Goal: Task Accomplishment & Management: Manage account settings

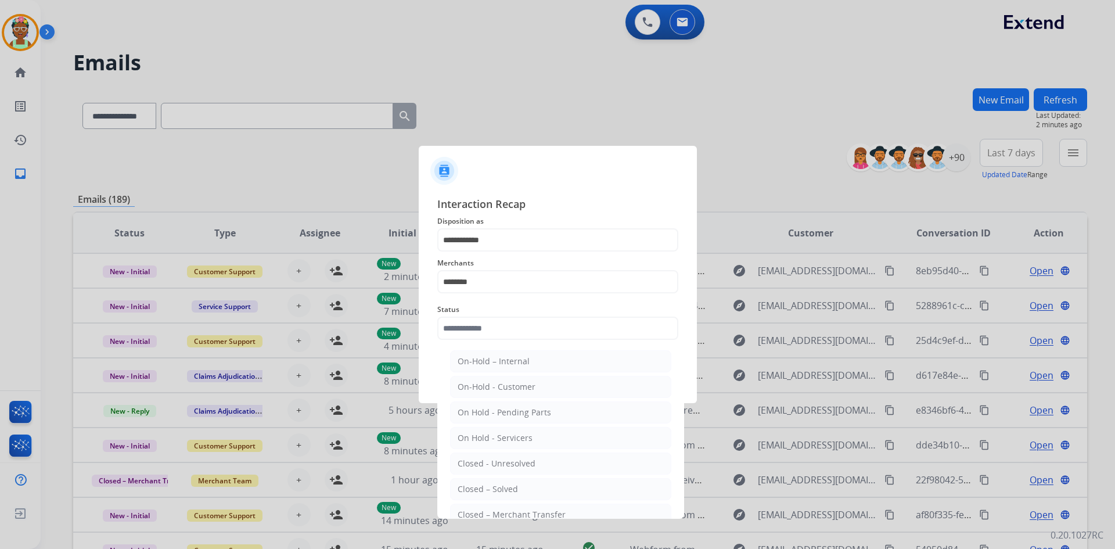
select select "**********"
click at [509, 483] on li "Closed – Solved" at bounding box center [560, 489] width 221 height 22
type input "**********"
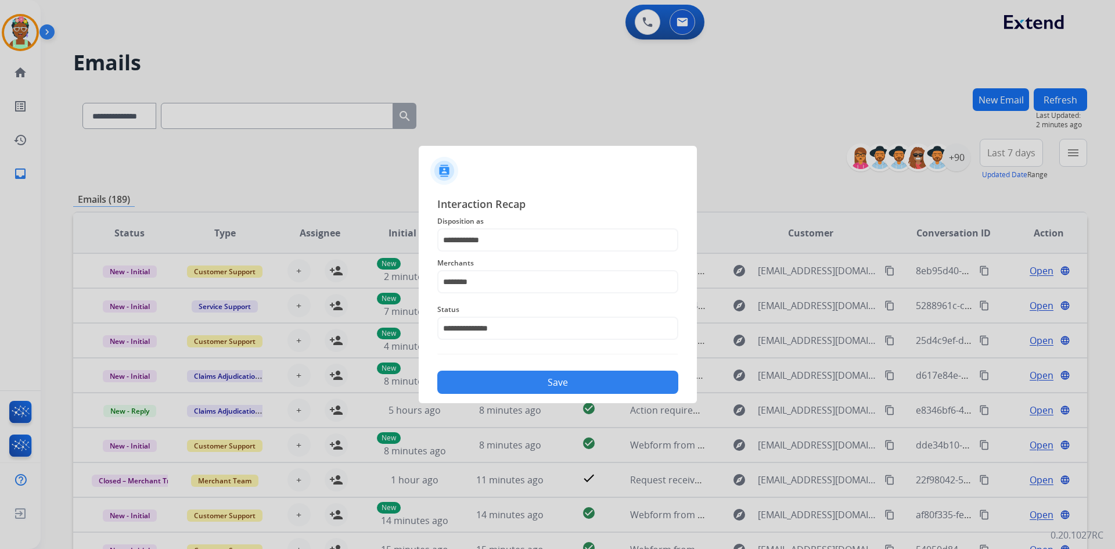
click at [534, 380] on button "Save" at bounding box center [557, 382] width 241 height 23
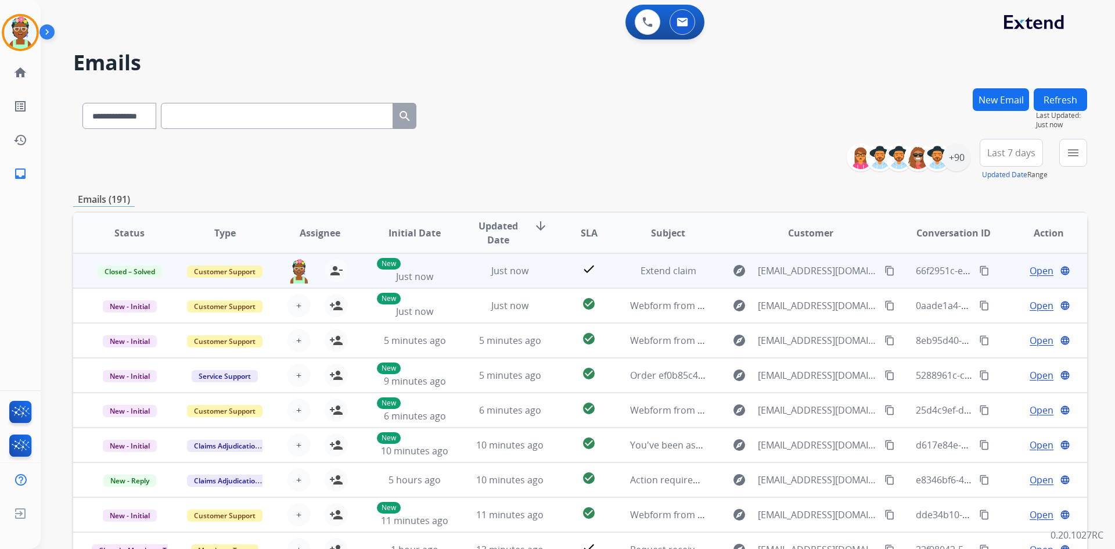
click at [979, 275] on mat-icon "content_copy" at bounding box center [984, 270] width 10 height 10
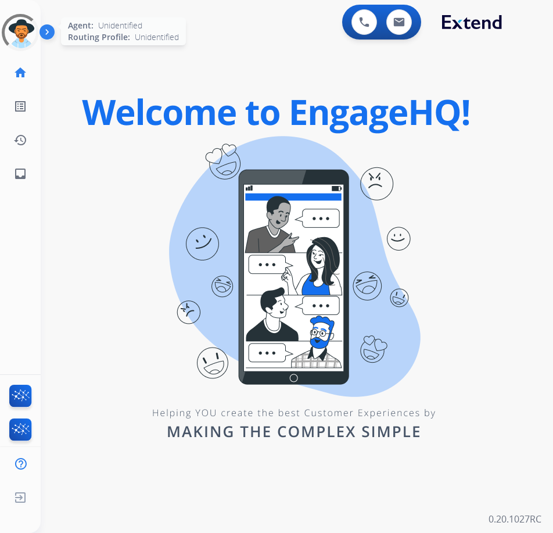
click at [23, 43] on div at bounding box center [20, 32] width 52 height 52
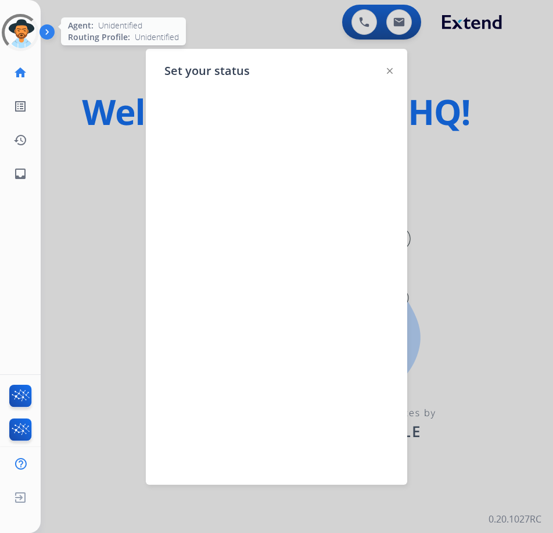
click at [23, 43] on div at bounding box center [20, 32] width 52 height 52
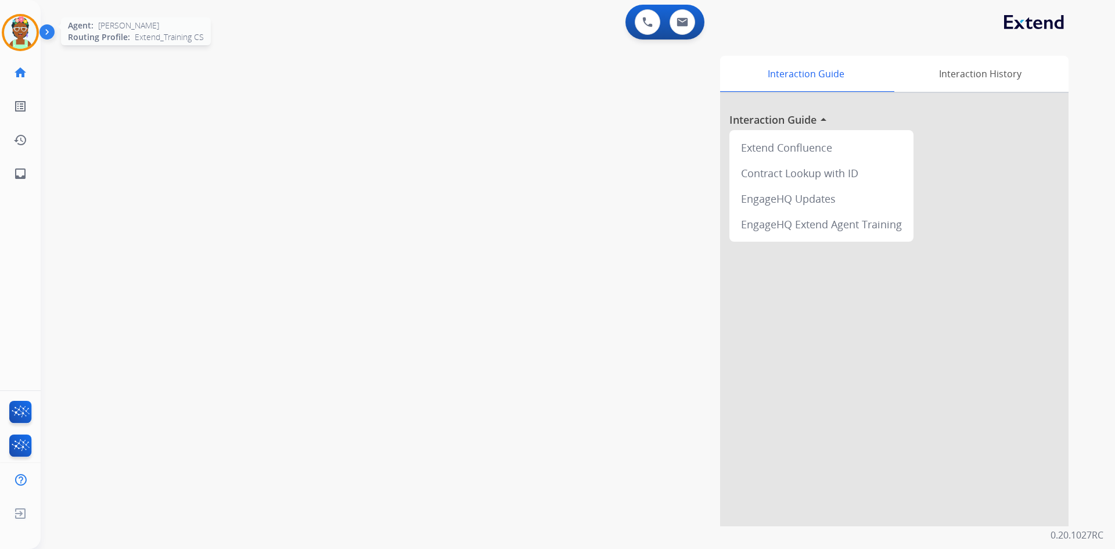
click at [16, 39] on img at bounding box center [20, 32] width 33 height 33
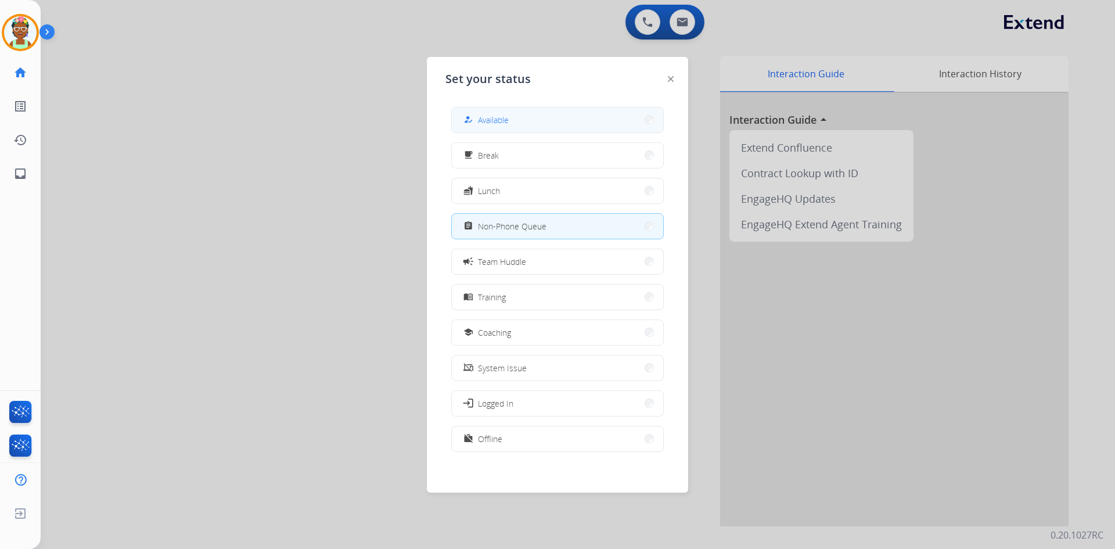
click at [552, 124] on button "how_to_reg Available" at bounding box center [557, 119] width 211 height 25
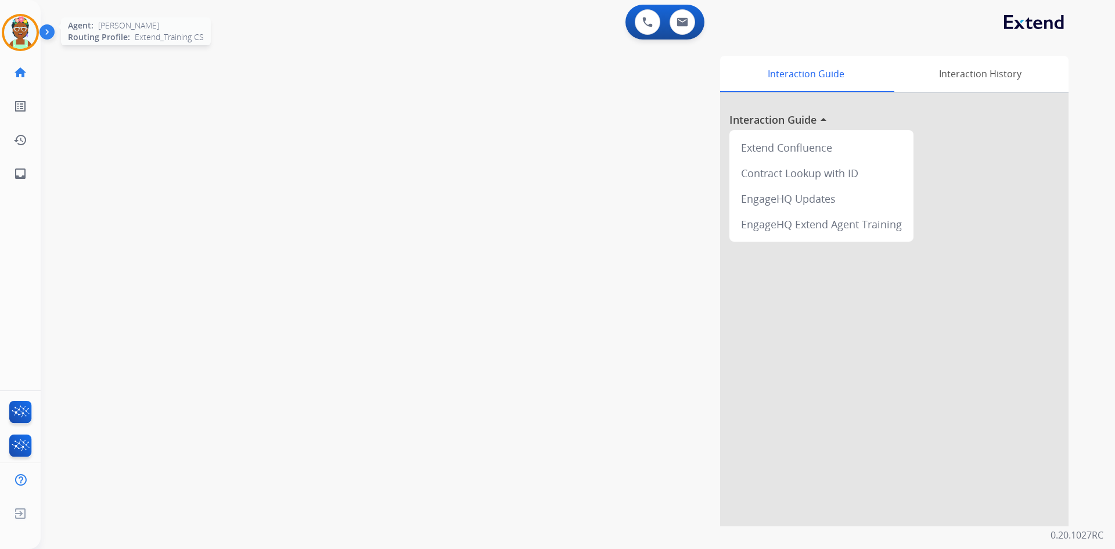
click at [11, 31] on img at bounding box center [20, 32] width 33 height 33
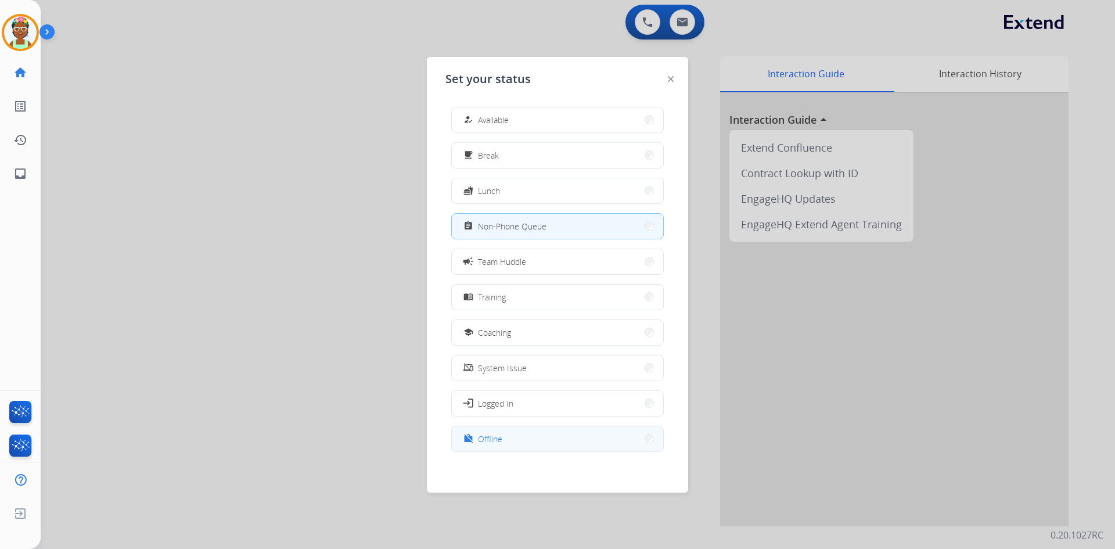
click at [520, 435] on button "work_off Offline" at bounding box center [557, 438] width 211 height 25
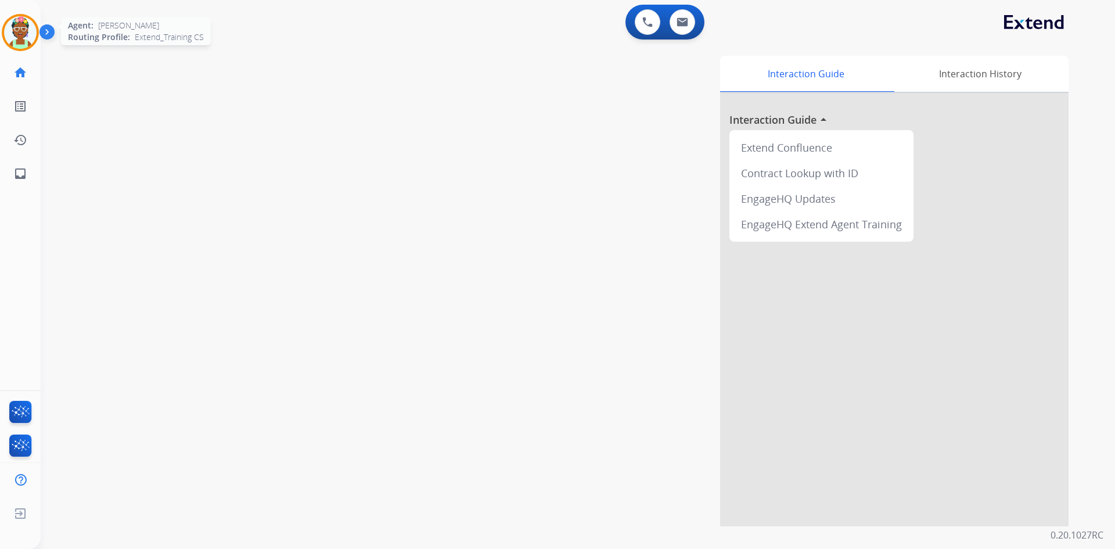
click at [26, 42] on img at bounding box center [20, 32] width 33 height 33
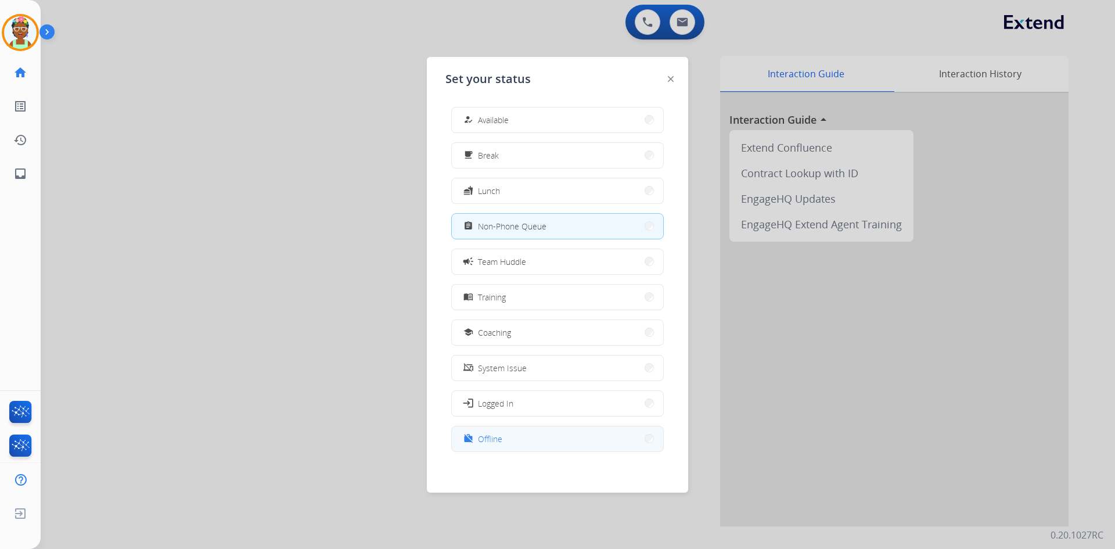
click at [513, 445] on button "work_off Offline" at bounding box center [557, 438] width 211 height 25
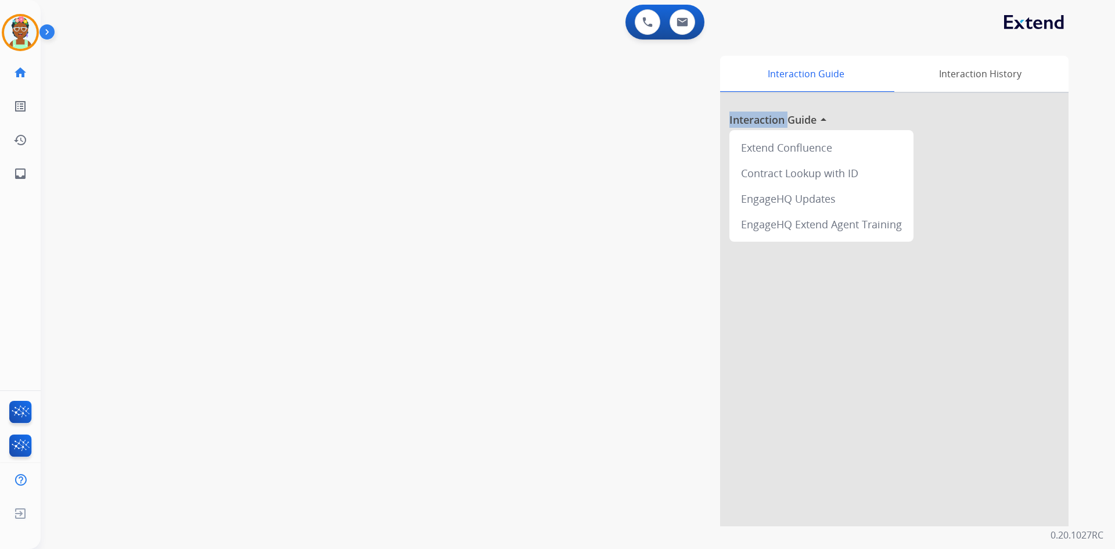
click at [513, 445] on div "Interaction Guide Interaction History Interaction Guide arrow_drop_up Extend Co…" at bounding box center [727, 291] width 684 height 470
click at [14, 35] on img at bounding box center [20, 32] width 33 height 33
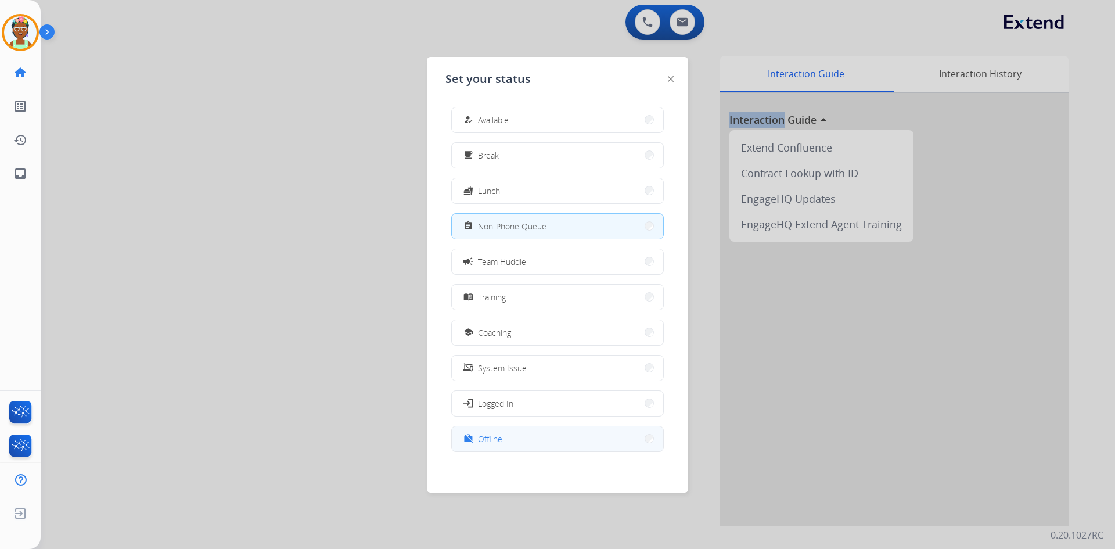
click at [536, 428] on button "work_off Offline" at bounding box center [557, 438] width 211 height 25
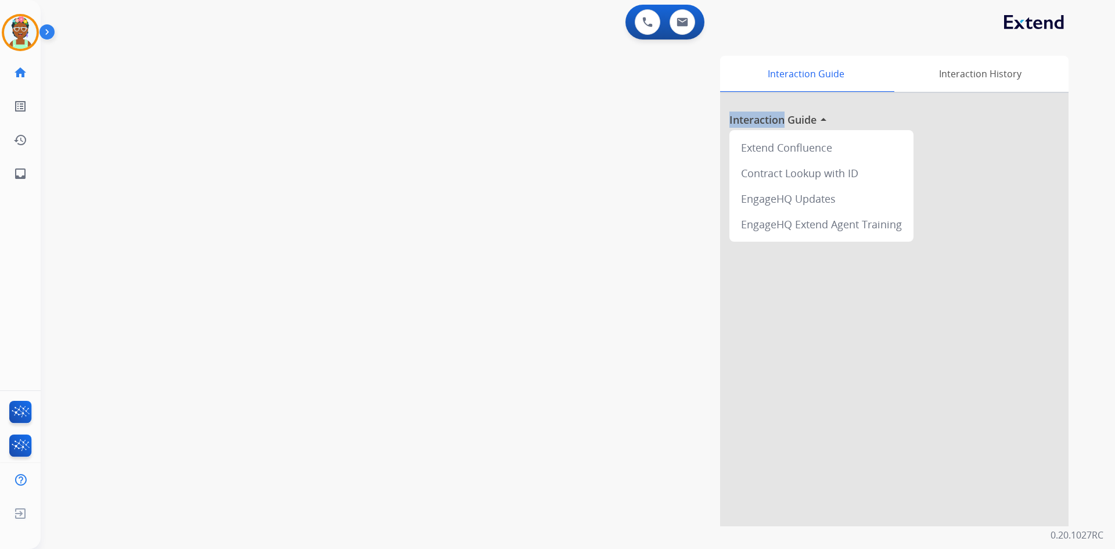
click at [537, 428] on div "Interaction Guide Interaction History Interaction Guide arrow_drop_up Extend Co…" at bounding box center [727, 291] width 684 height 470
click at [11, 37] on img at bounding box center [20, 32] width 33 height 33
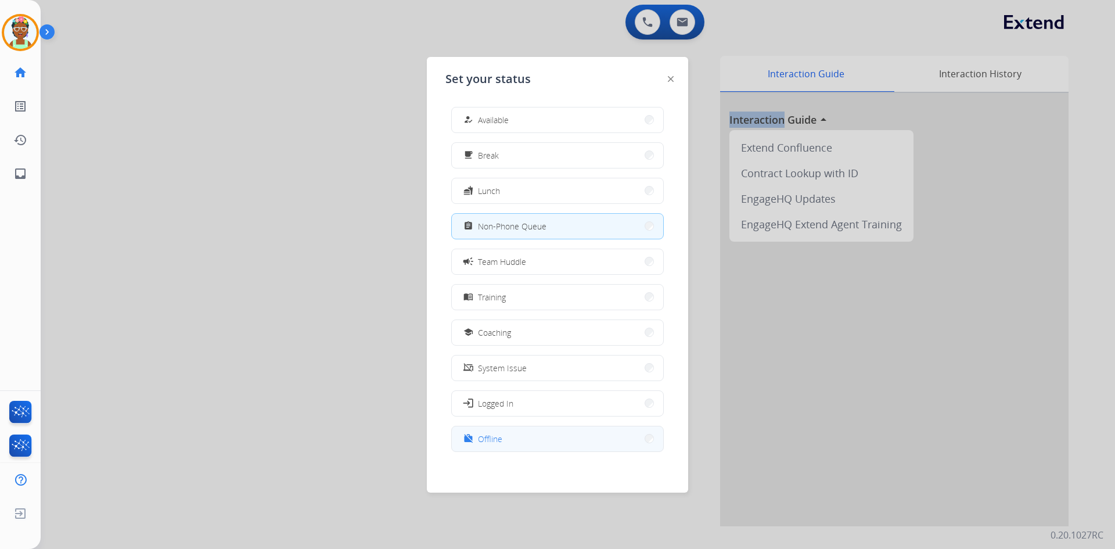
click at [534, 439] on button "work_off Offline" at bounding box center [557, 438] width 211 height 25
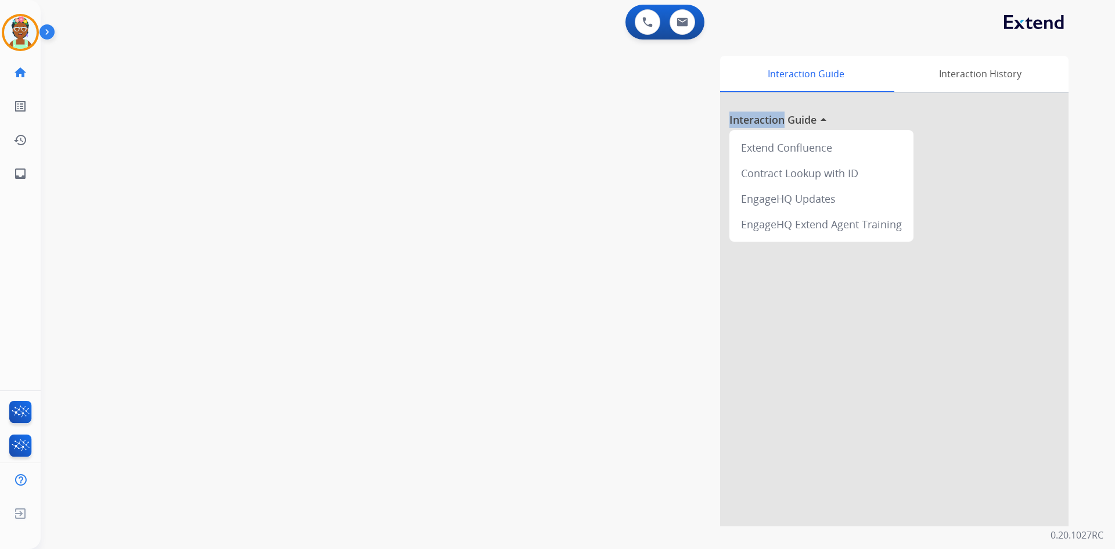
click at [534, 439] on div "Interaction Guide Interaction History Interaction Guide arrow_drop_up Extend Co…" at bounding box center [727, 291] width 684 height 470
click at [10, 34] on img at bounding box center [20, 32] width 33 height 33
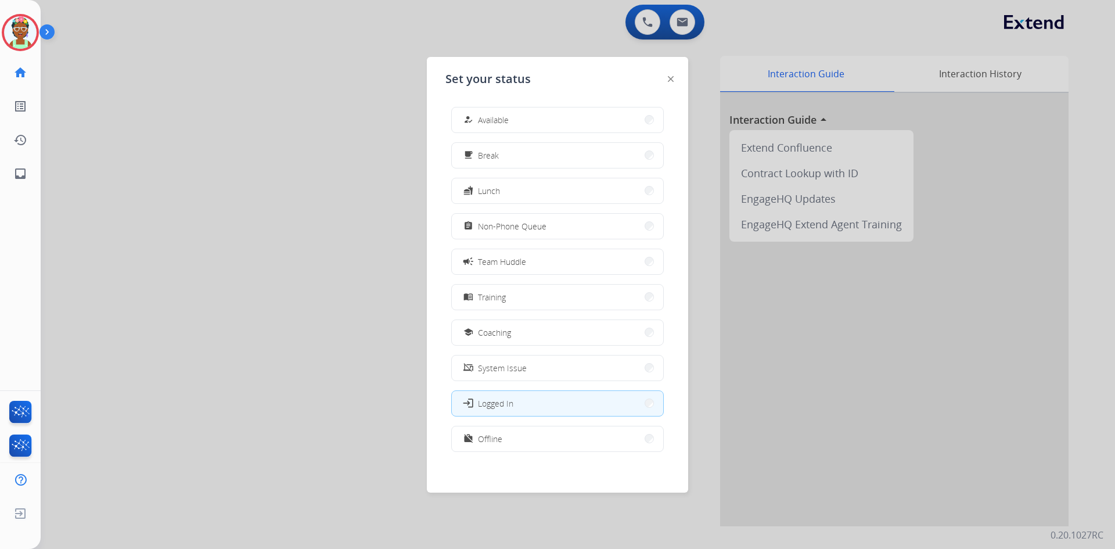
click at [484, 443] on span "Offline" at bounding box center [490, 439] width 24 height 12
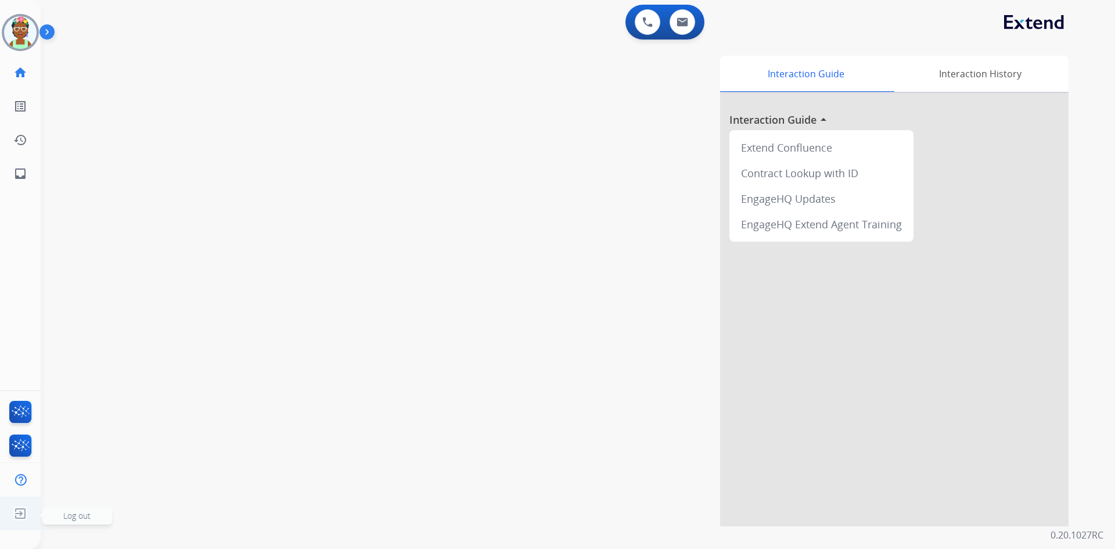
click at [15, 514] on img at bounding box center [20, 513] width 21 height 22
